Goal: Task Accomplishment & Management: Use online tool/utility

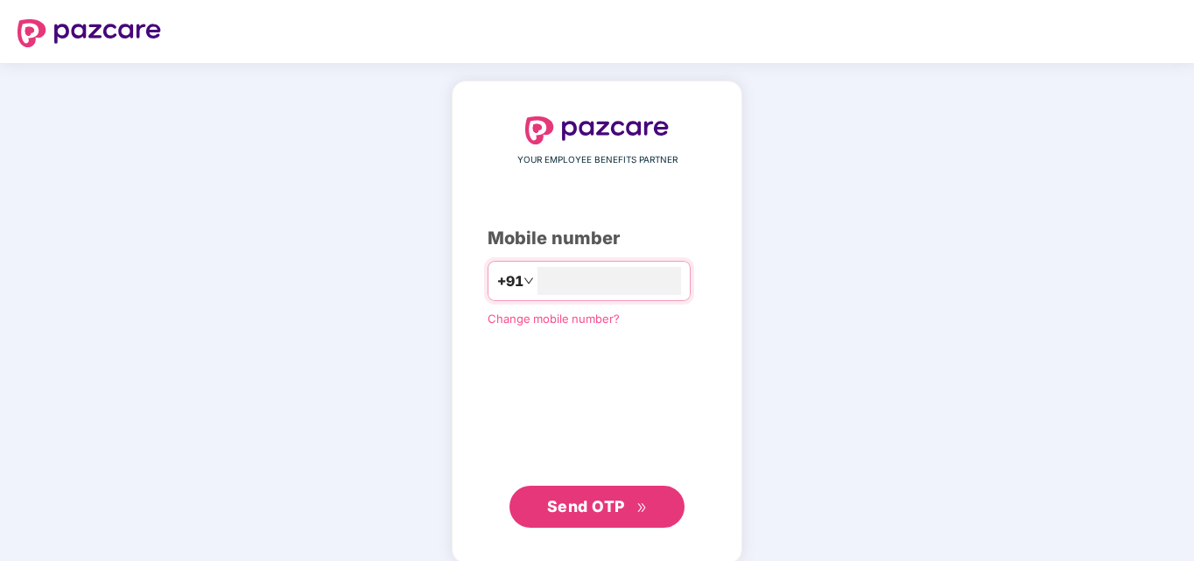
type input "**********"
click at [621, 497] on span "Send OTP" at bounding box center [586, 506] width 78 height 18
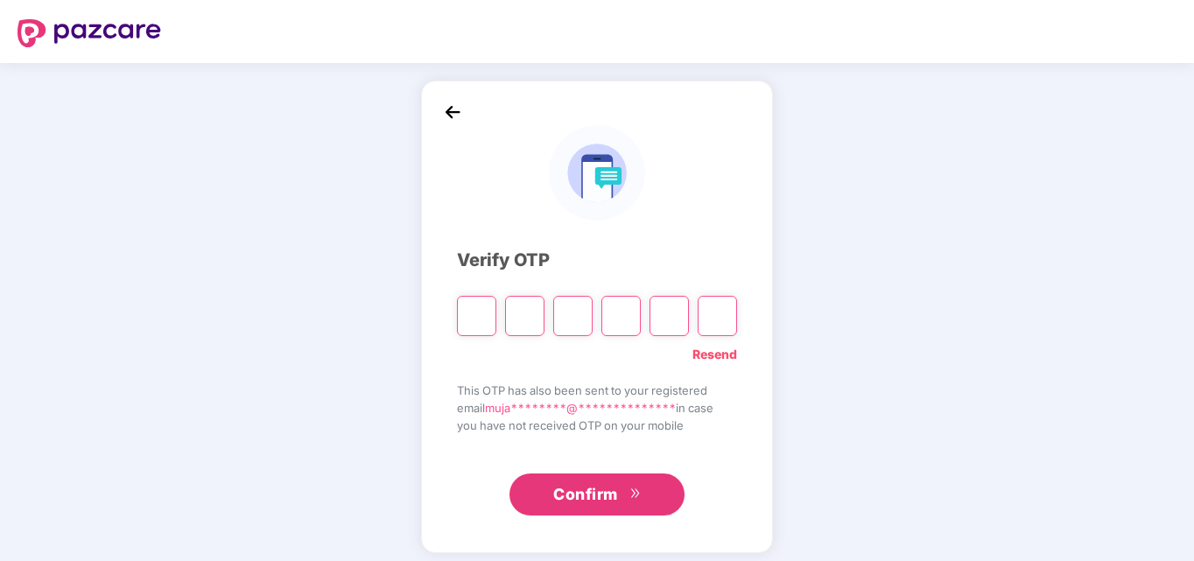
type input "*"
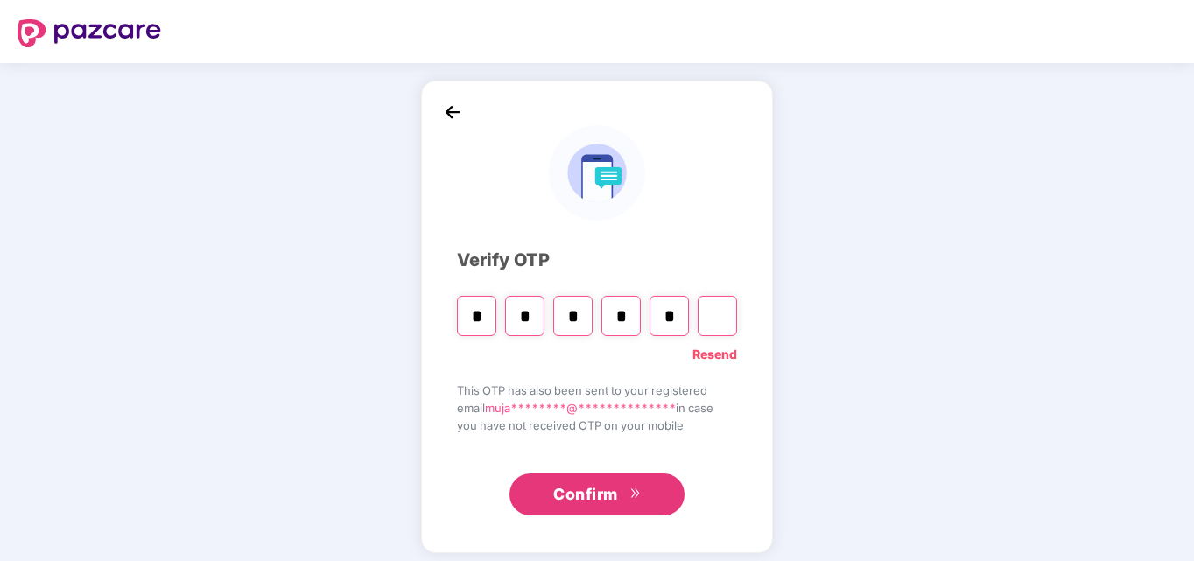
type input "*"
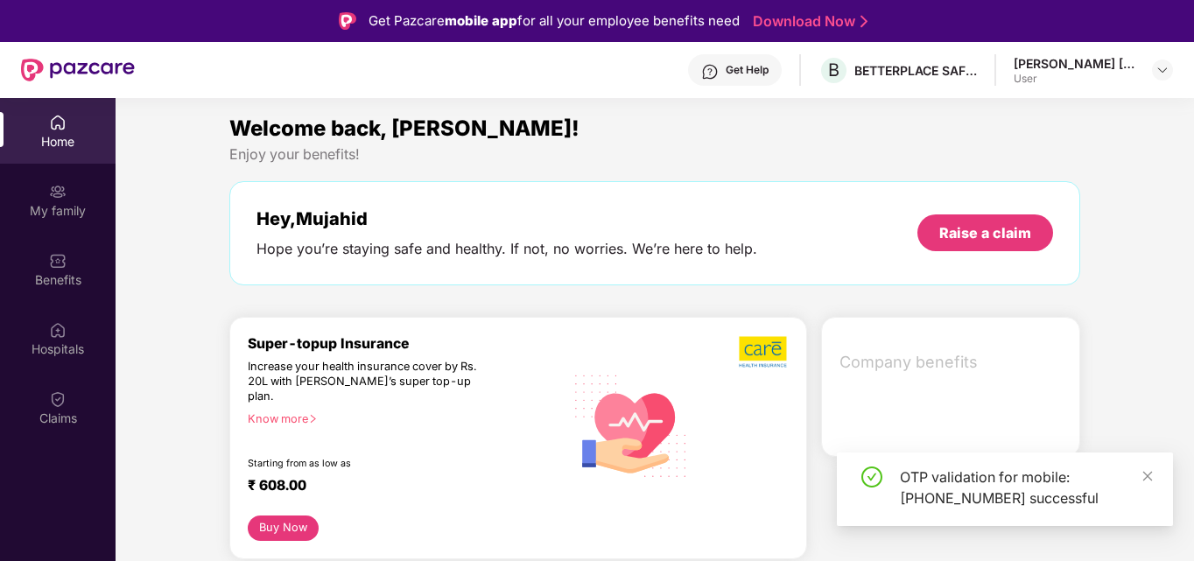
click at [1154, 469] on div "OTP validation for mobile: [PHONE_NUMBER] successful" at bounding box center [1005, 489] width 336 height 74
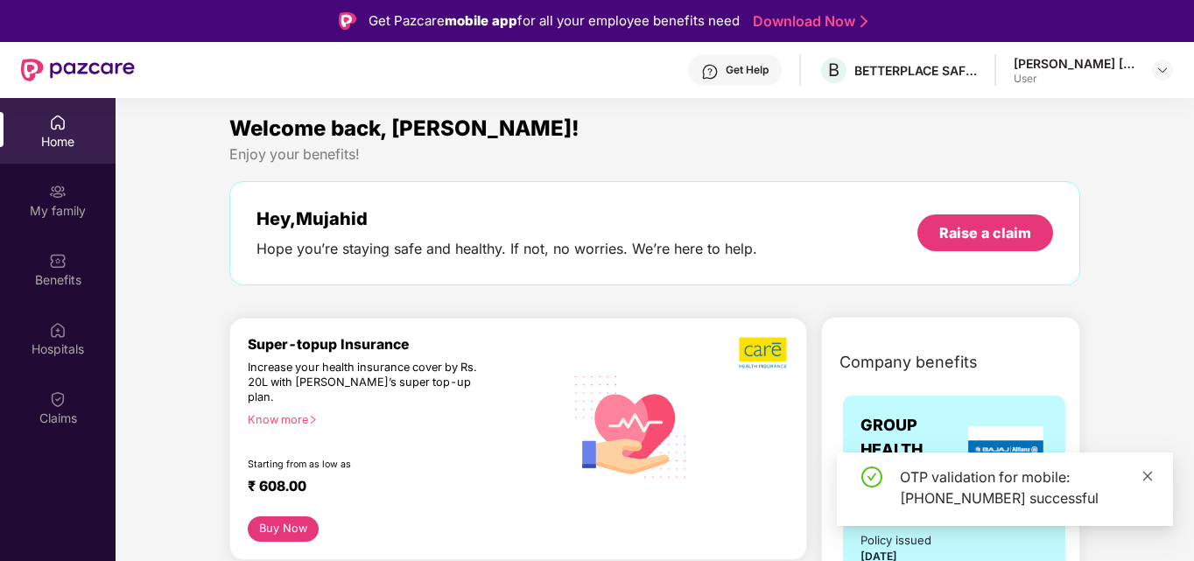
click at [1149, 475] on icon "close" at bounding box center [1147, 476] width 12 height 12
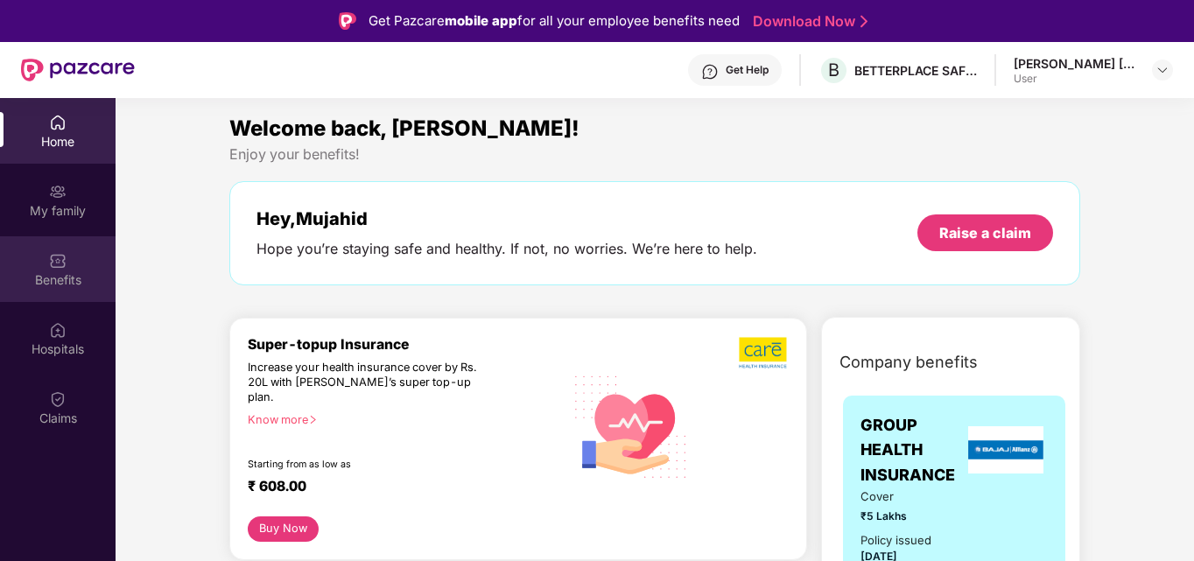
click at [47, 272] on div "Benefits" at bounding box center [58, 280] width 116 height 18
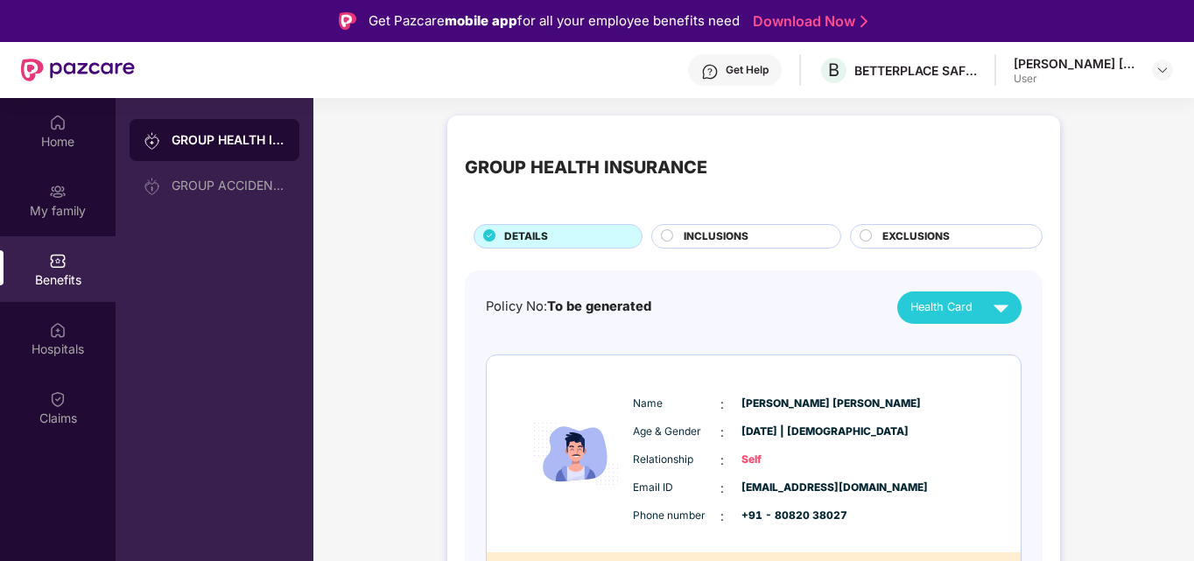
click at [705, 244] on span "INCLUSIONS" at bounding box center [716, 236] width 65 height 17
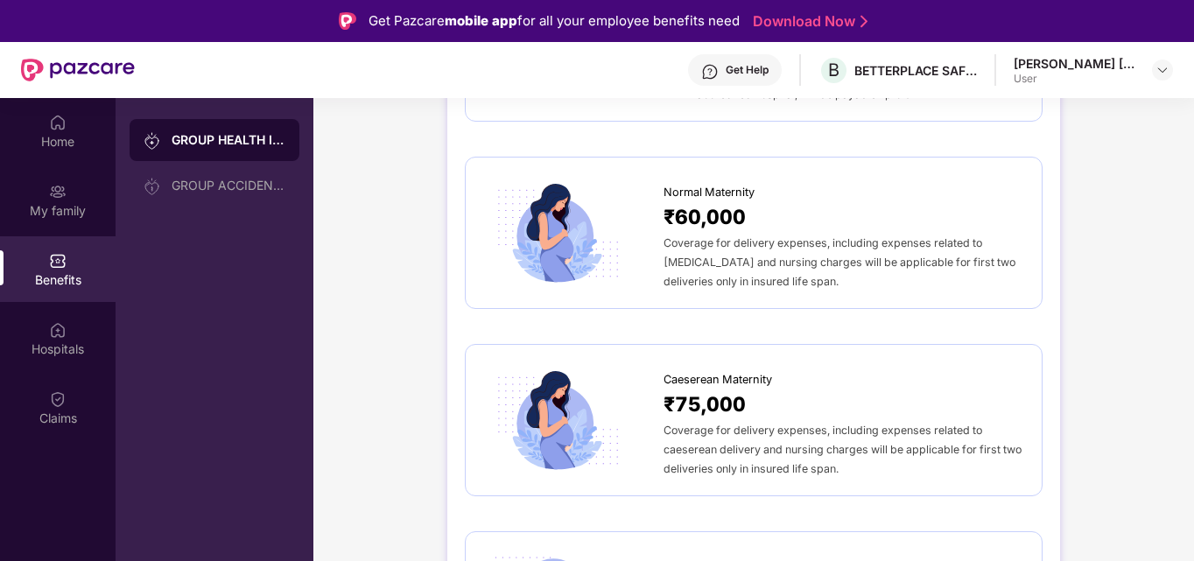
scroll to position [2015, 0]
click at [808, 451] on div "Coverage for delivery expenses, including expenses related to caeserean deliver…" at bounding box center [843, 447] width 361 height 58
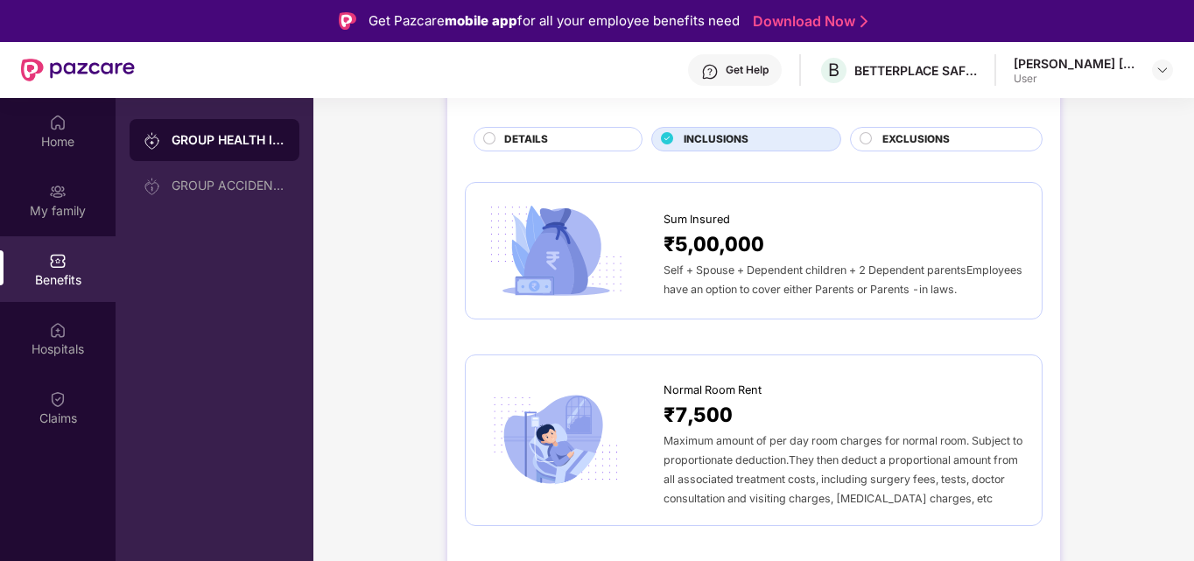
scroll to position [0, 0]
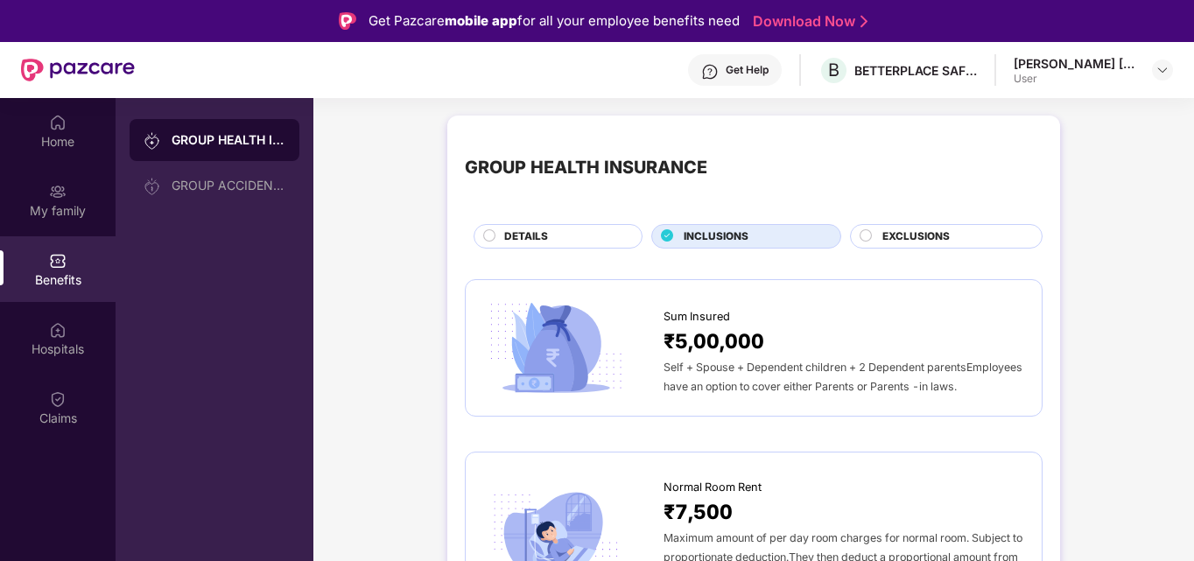
click at [894, 236] on span "EXCLUSIONS" at bounding box center [915, 236] width 67 height 17
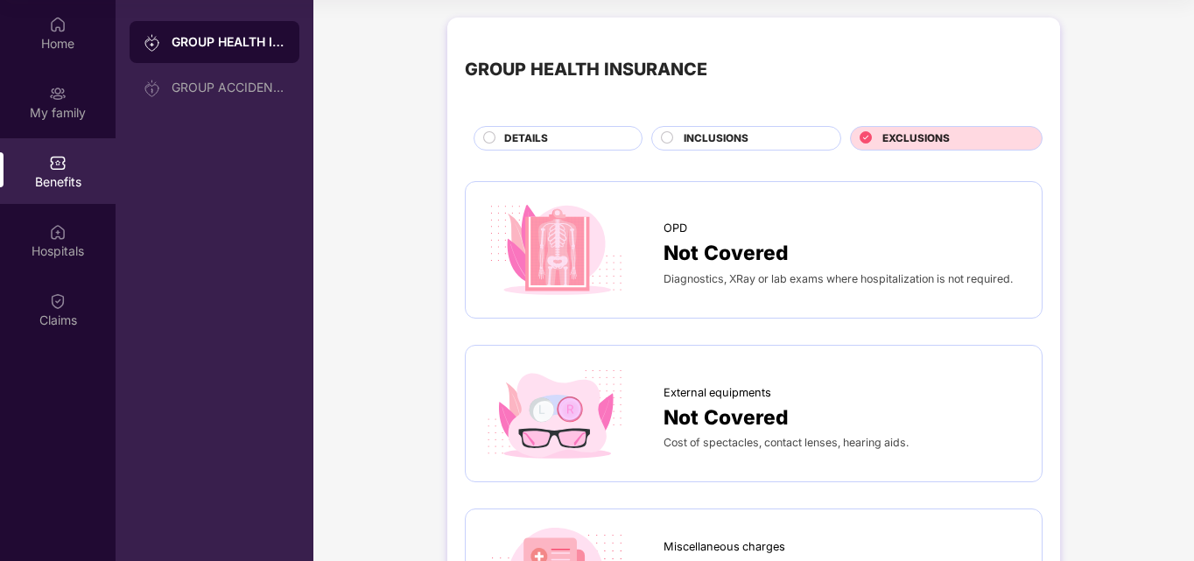
click at [691, 132] on span "INCLUSIONS" at bounding box center [716, 138] width 65 height 17
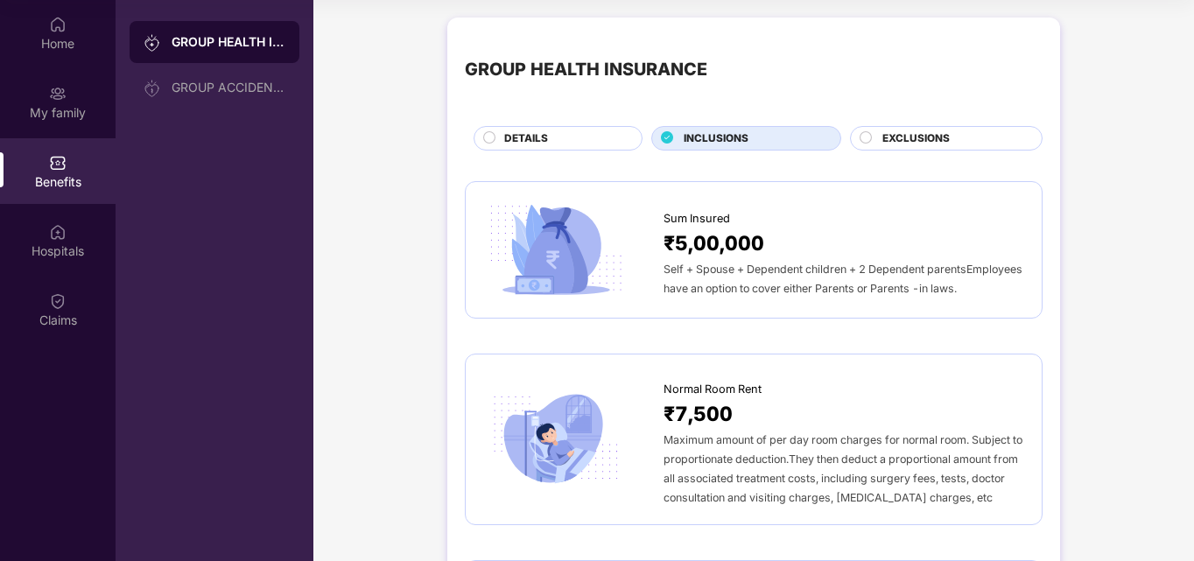
click at [561, 135] on div "DETAILS" at bounding box center [563, 139] width 137 height 19
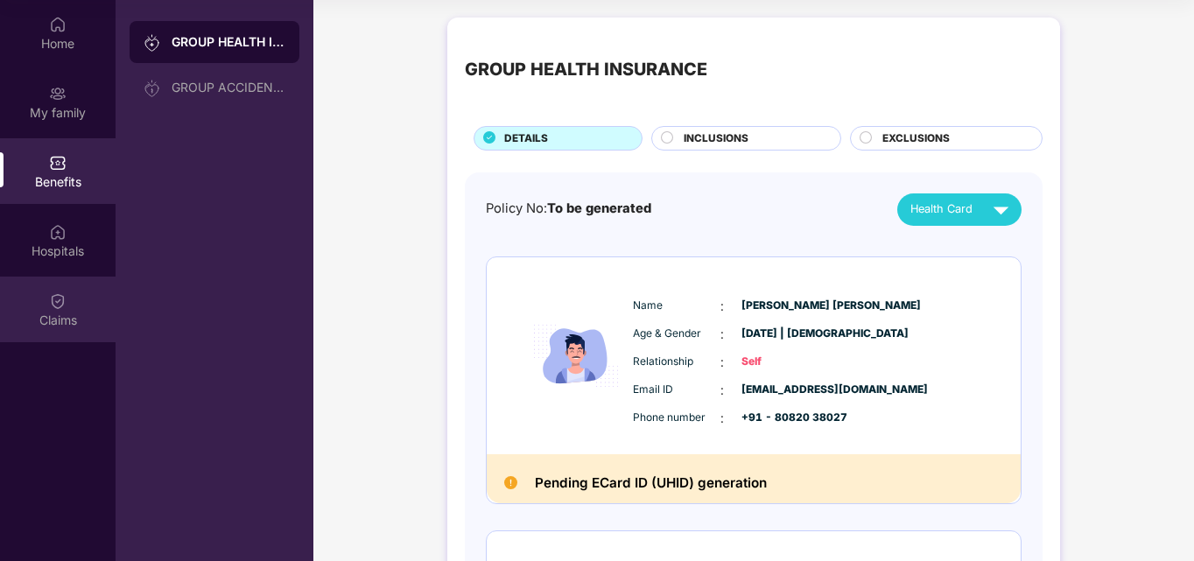
click at [72, 312] on div "Claims" at bounding box center [58, 321] width 116 height 18
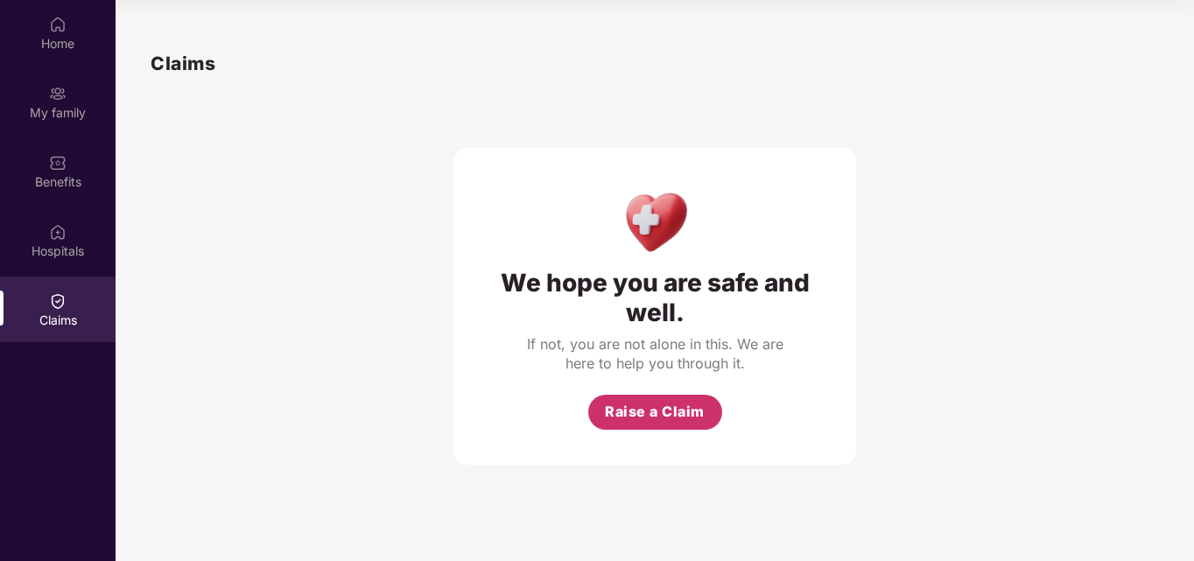
click at [712, 409] on button "Raise a Claim" at bounding box center [655, 412] width 134 height 35
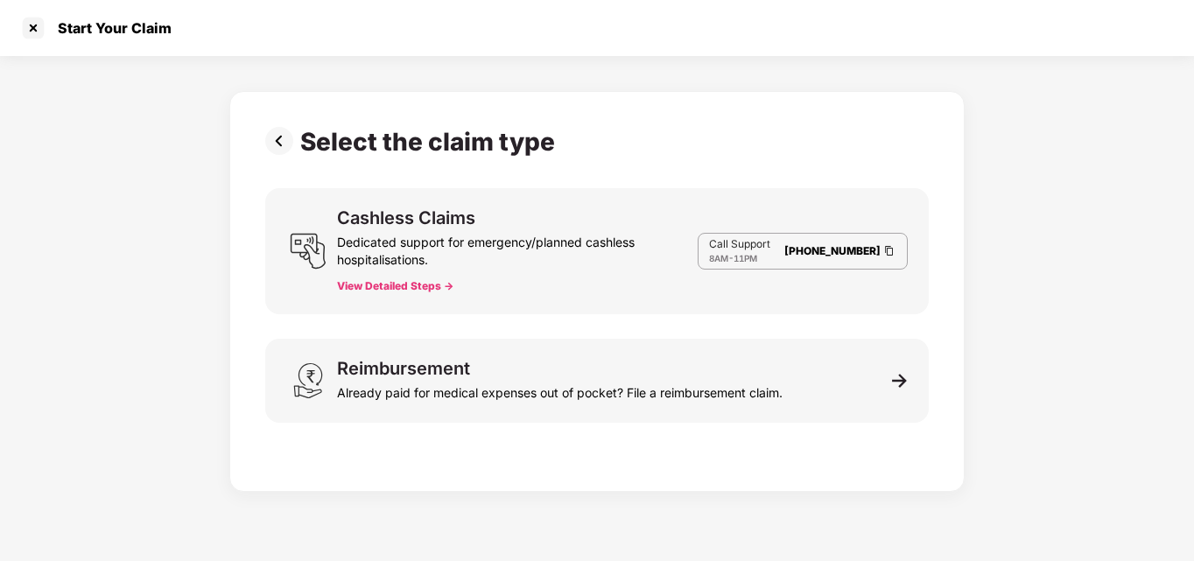
scroll to position [42, 0]
click at [894, 247] on img at bounding box center [889, 250] width 14 height 15
click at [426, 289] on button "View Detailed Steps ->" at bounding box center [395, 286] width 116 height 14
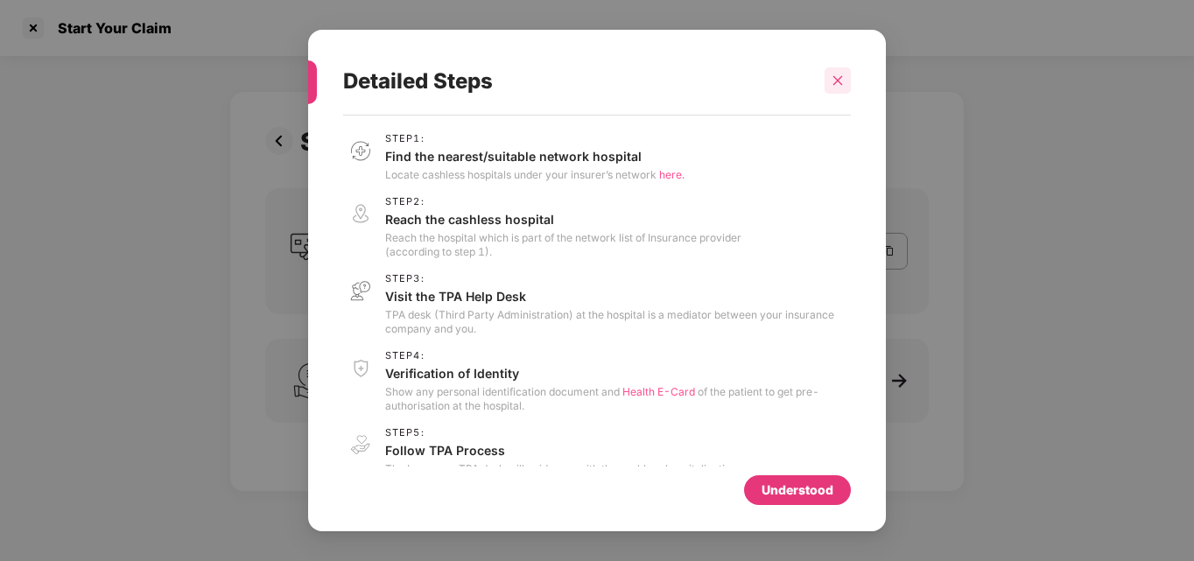
click at [831, 80] on icon "close" at bounding box center [837, 80] width 12 height 12
